Goal: Find specific page/section: Find specific page/section

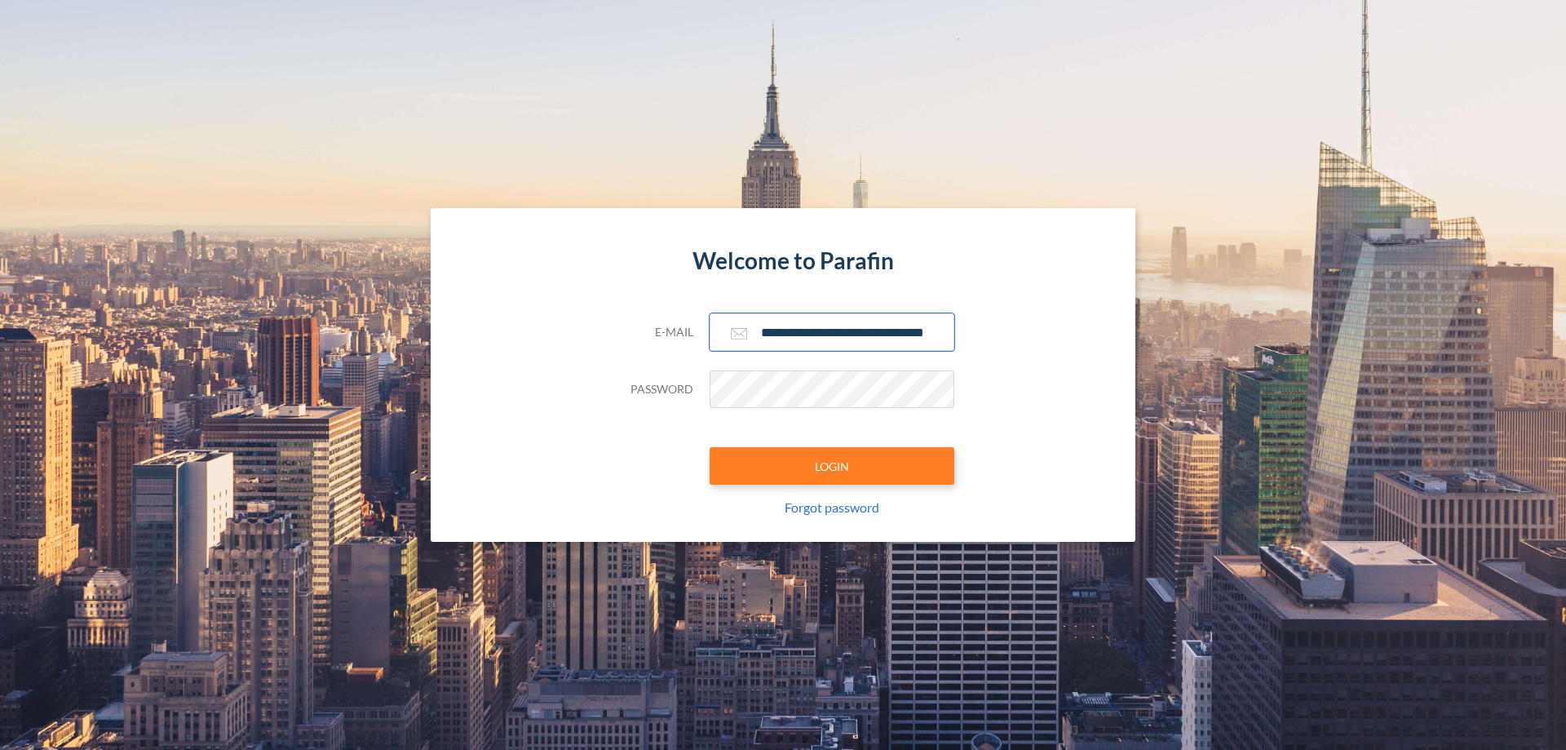
scroll to position [0, 26]
type input "**********"
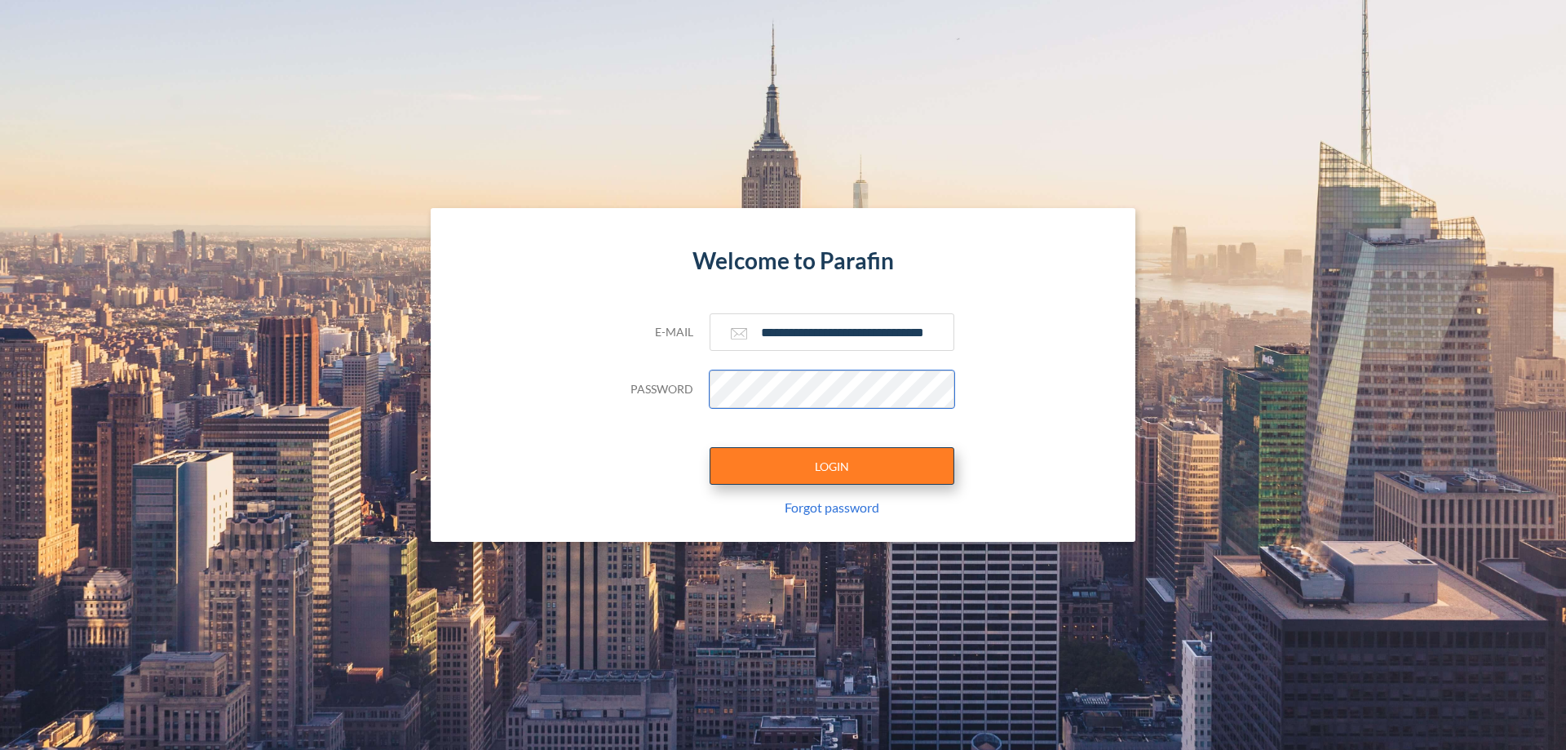
scroll to position [0, 0]
click at [832, 466] on button "LOGIN" at bounding box center [832, 466] width 245 height 38
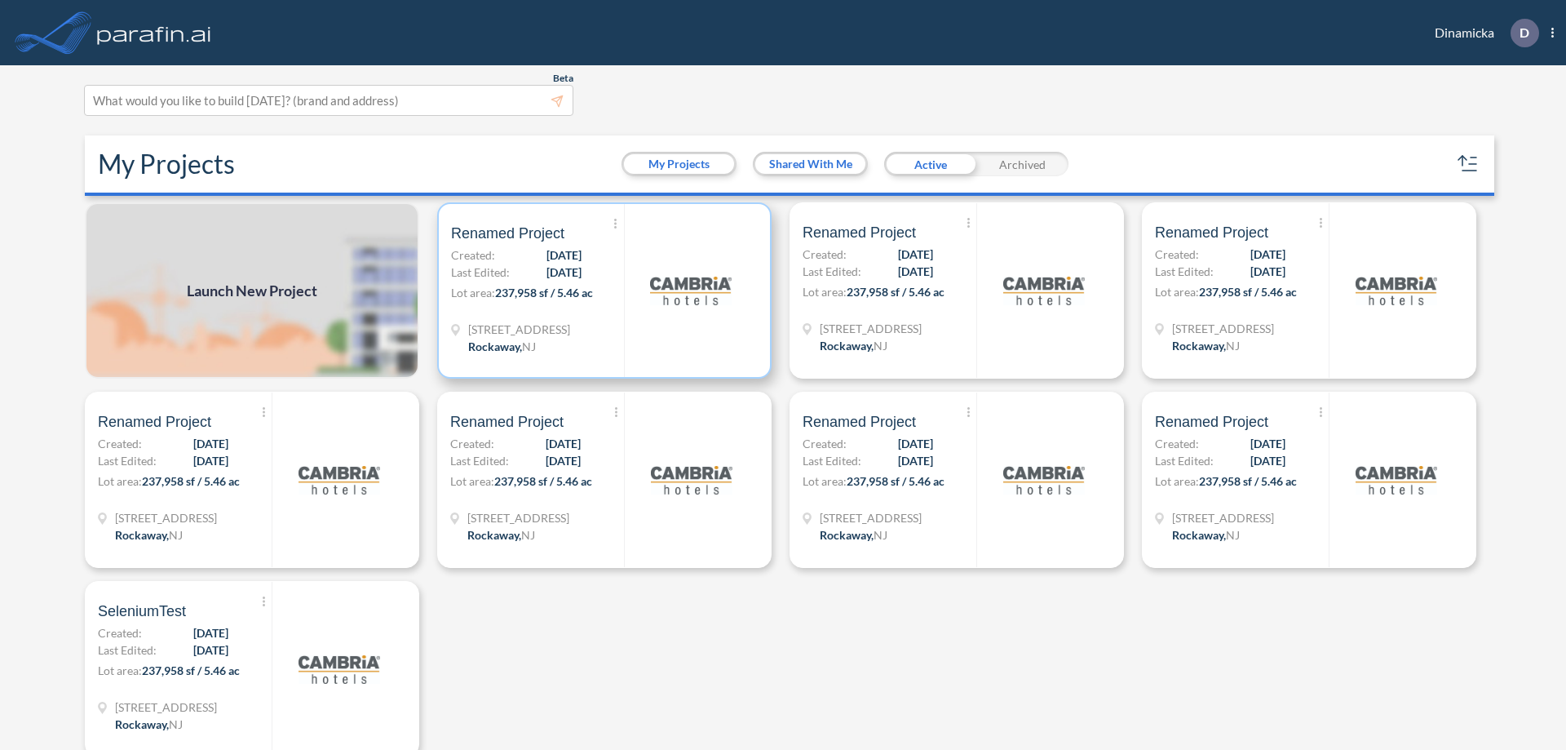
scroll to position [4, 0]
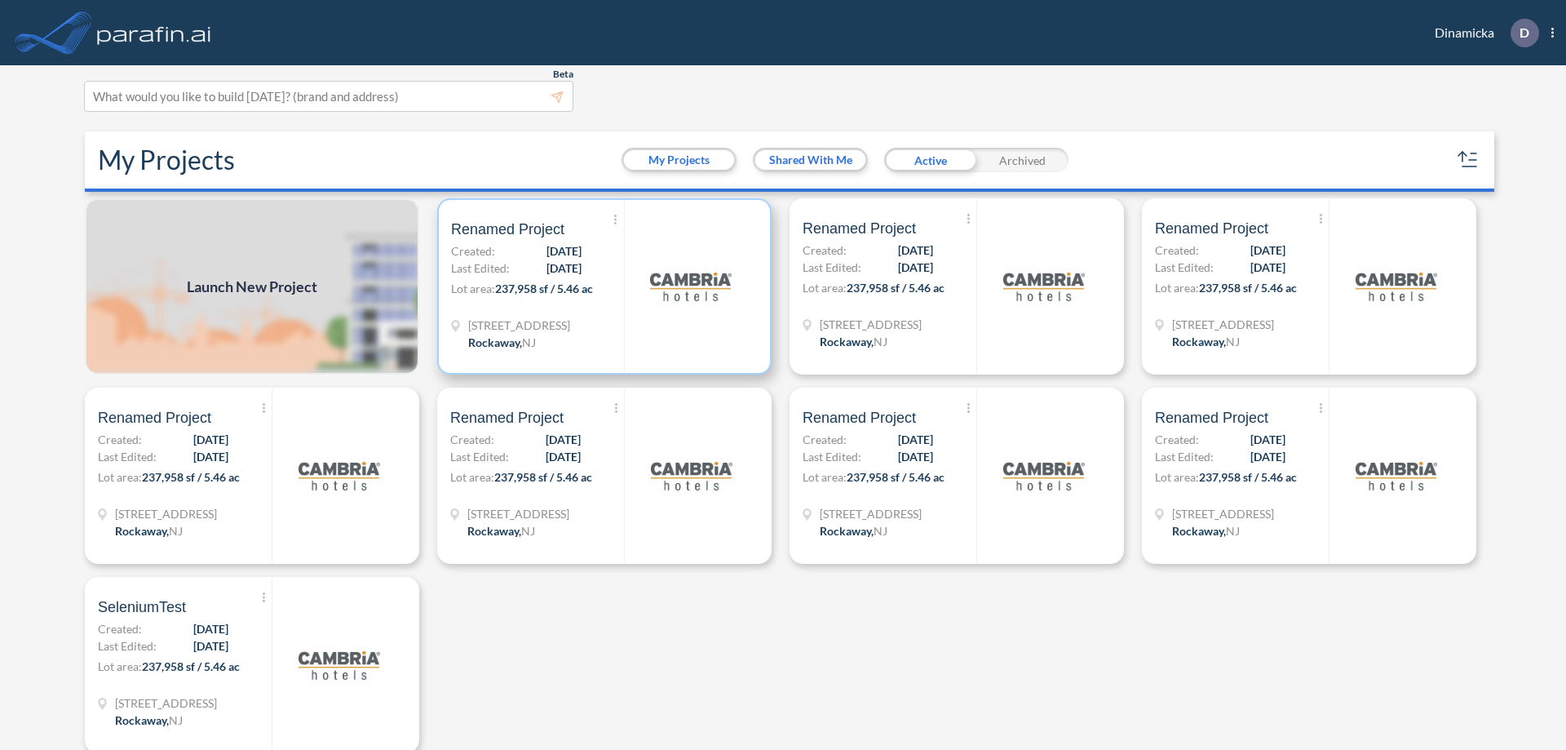
click at [601, 286] on p "Lot area: 237,958 sf / 5.46 ac" at bounding box center [537, 292] width 173 height 24
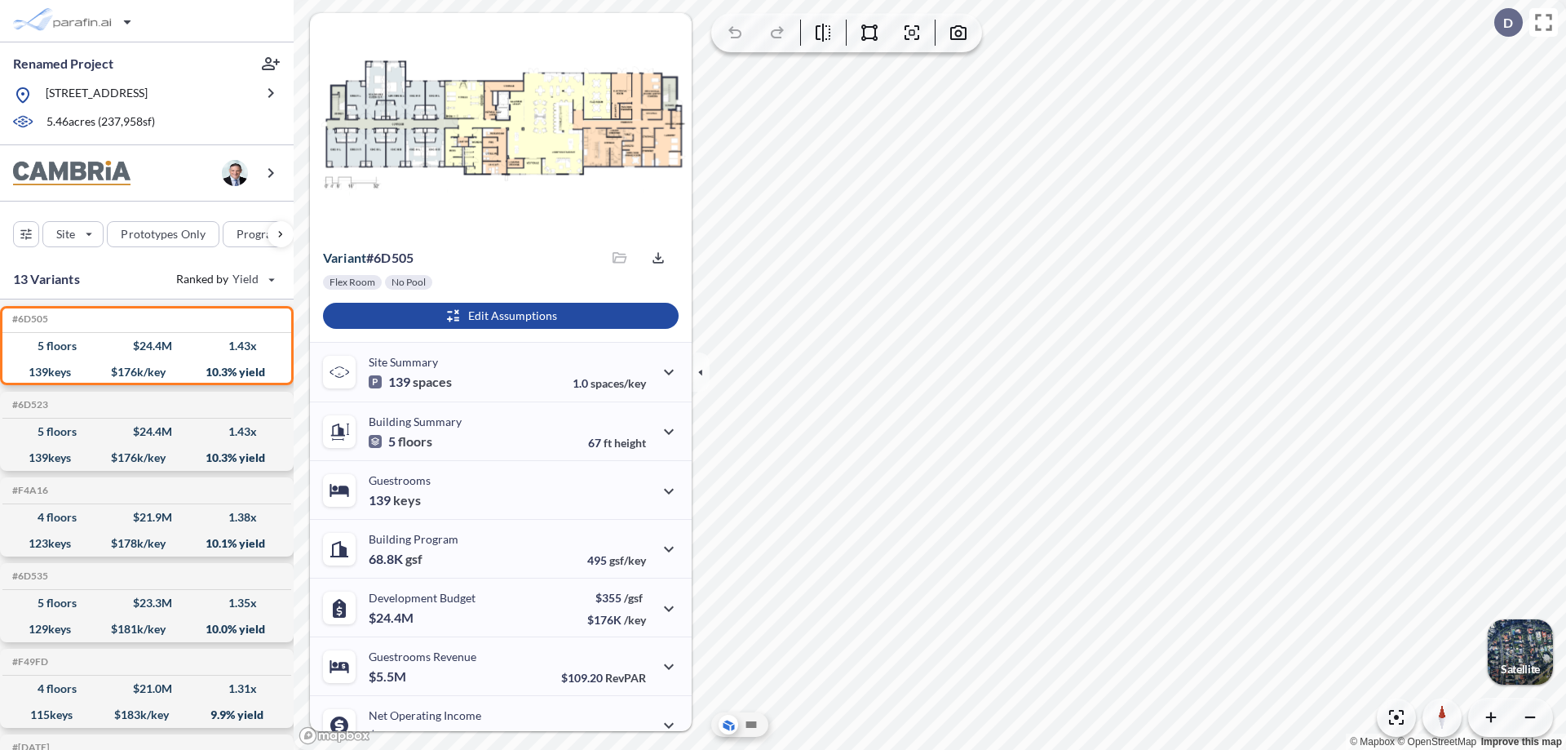
scroll to position [82, 0]
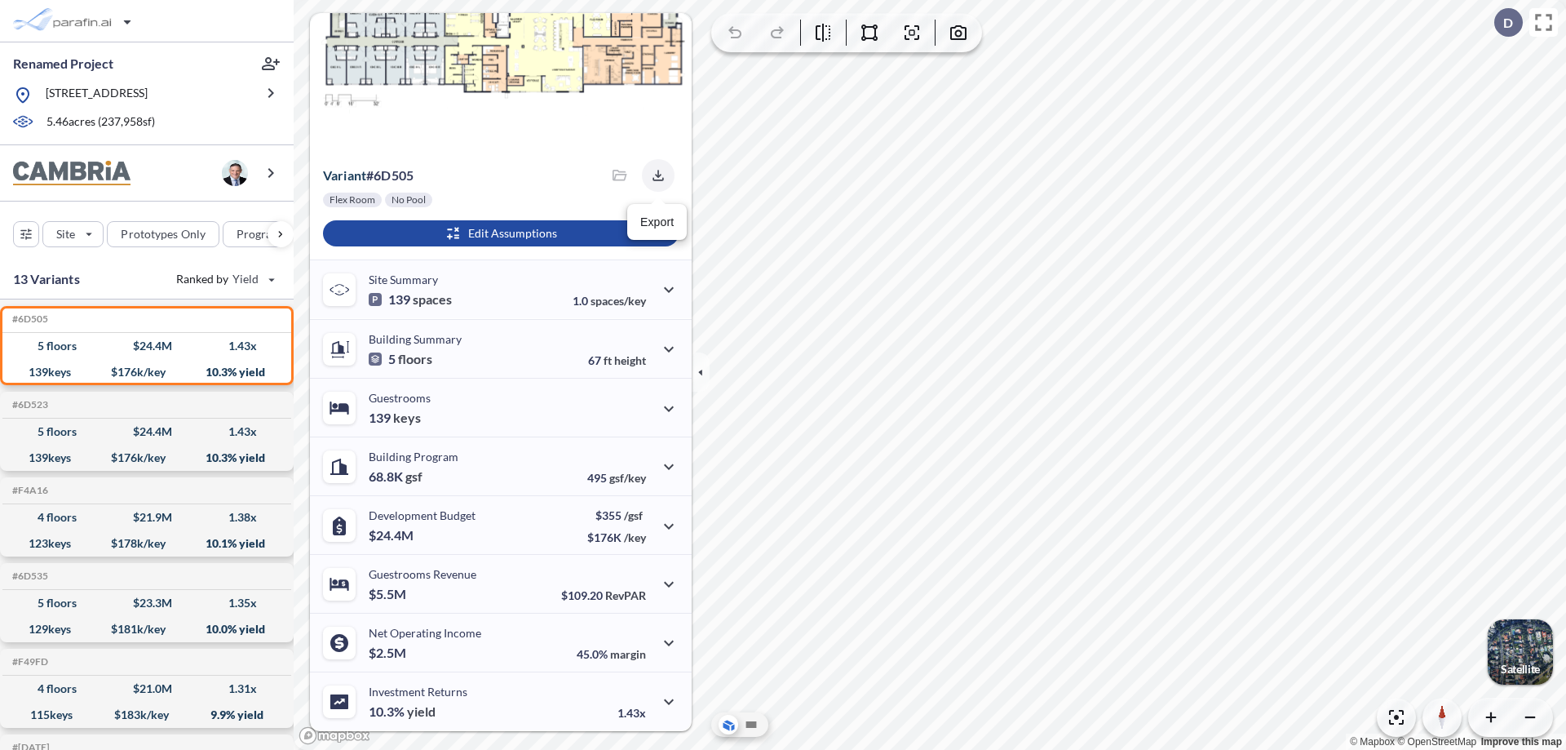
click at [653, 175] on icon "button" at bounding box center [658, 175] width 11 height 11
